Goal: Information Seeking & Learning: Learn about a topic

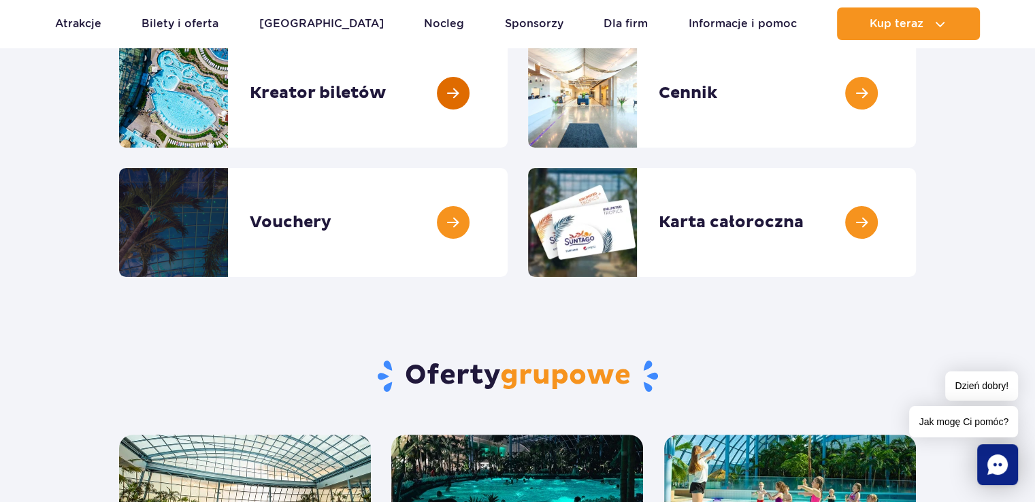
scroll to position [136, 0]
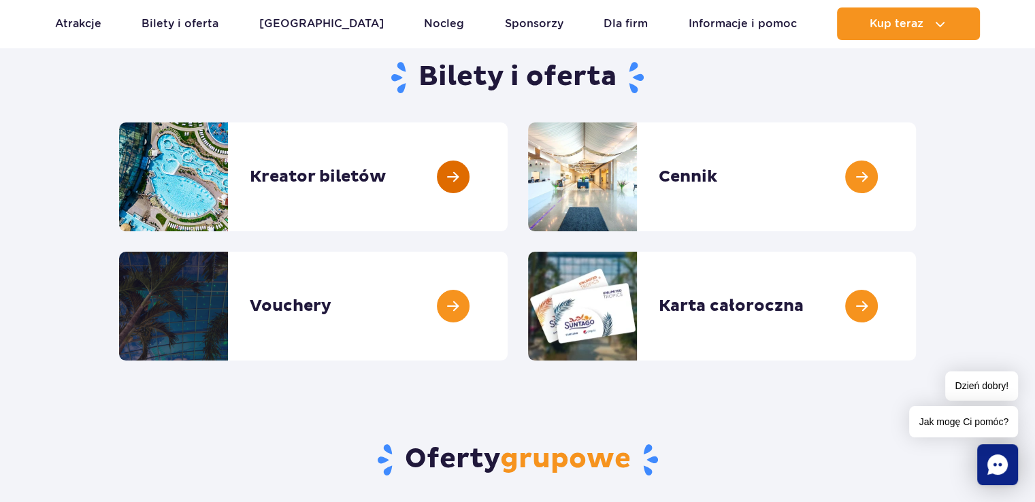
click at [507, 186] on link at bounding box center [507, 176] width 0 height 109
click at [916, 144] on link at bounding box center [916, 176] width 0 height 109
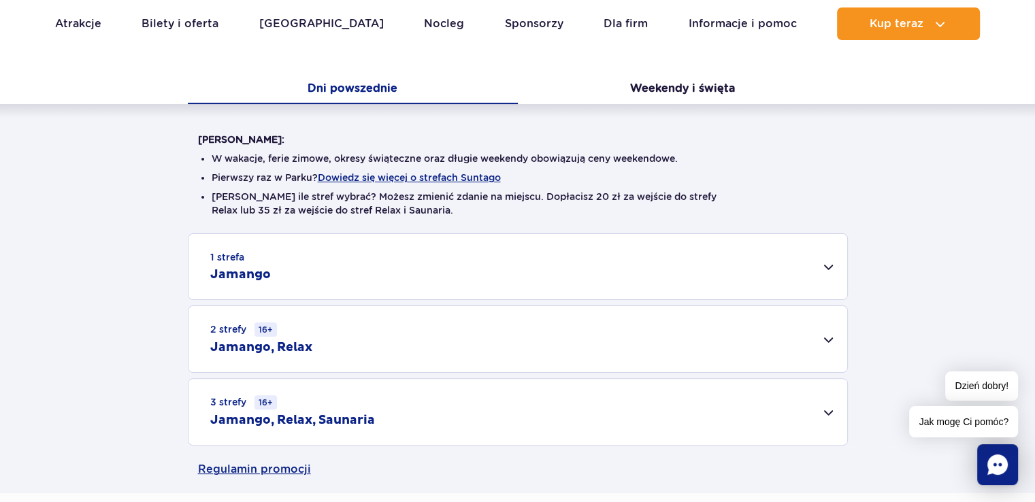
scroll to position [204, 0]
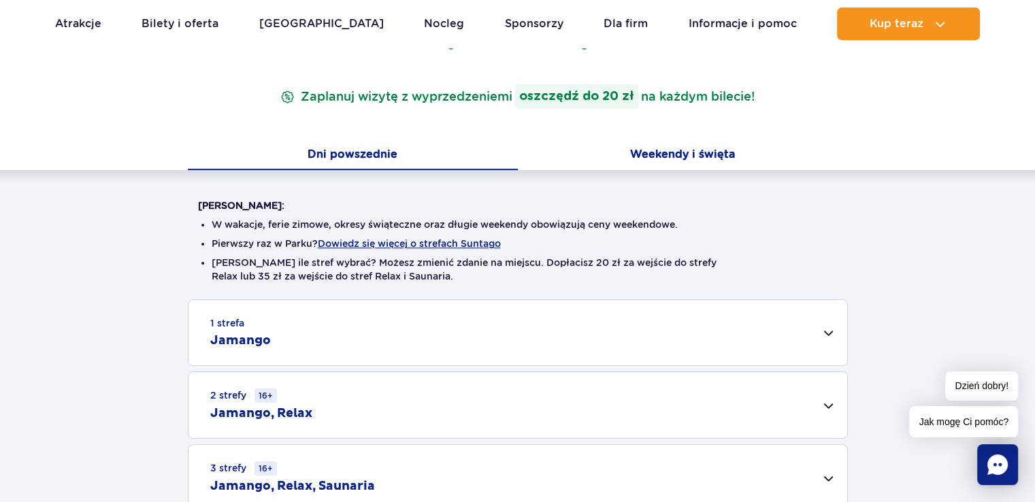
click at [664, 154] on button "Weekendy i święta" at bounding box center [683, 155] width 330 height 29
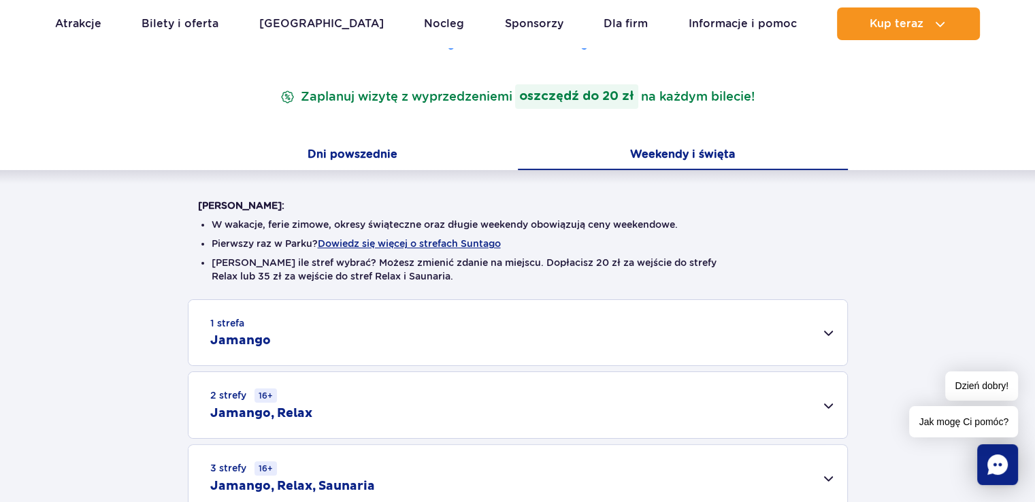
click at [420, 149] on button "Dni powszednie" at bounding box center [353, 155] width 330 height 29
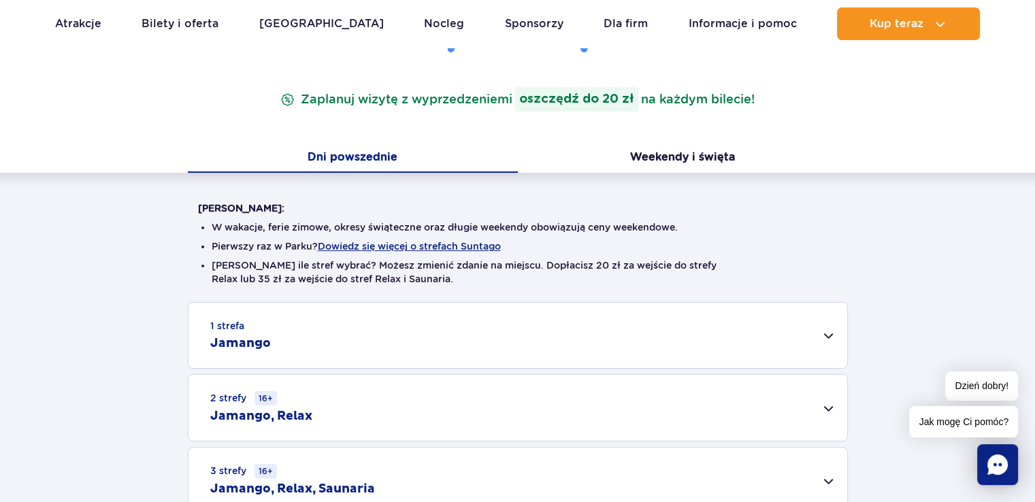
scroll to position [0, 0]
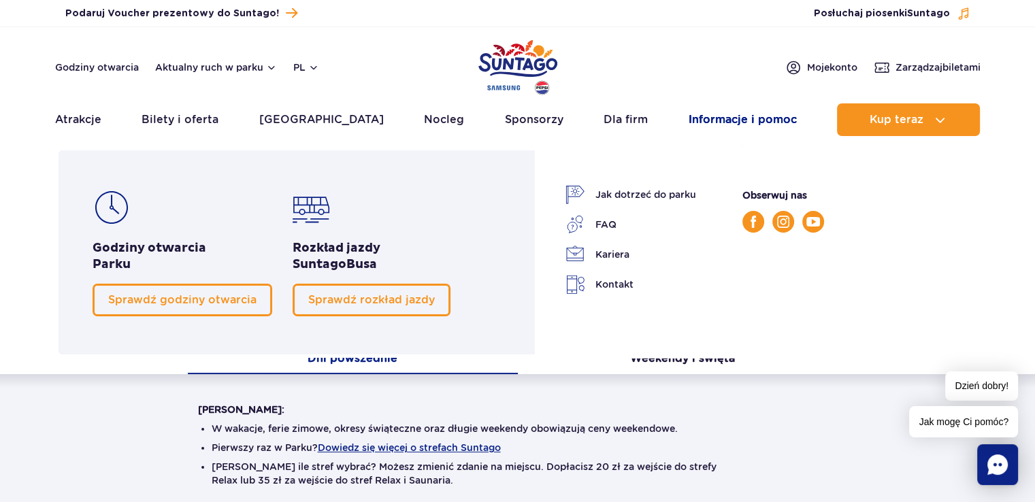
click at [727, 118] on link "Informacje i pomoc" at bounding box center [742, 119] width 108 height 33
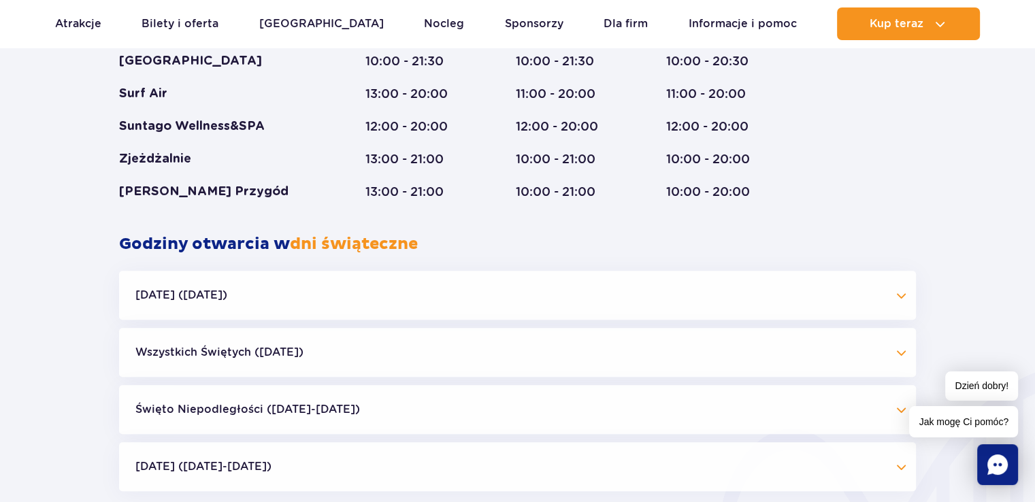
scroll to position [884, 0]
